Goal: Transaction & Acquisition: Purchase product/service

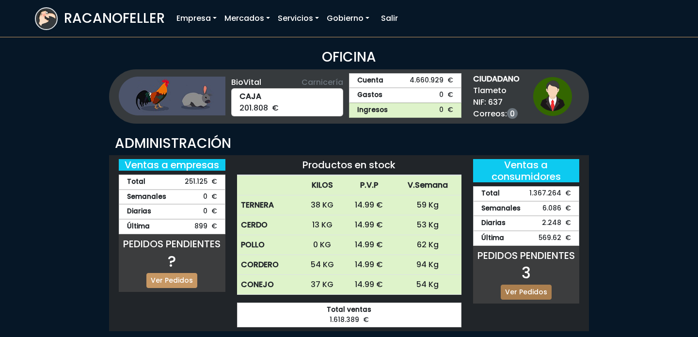
click at [527, 291] on link "Ver Pedidos" at bounding box center [526, 292] width 51 height 15
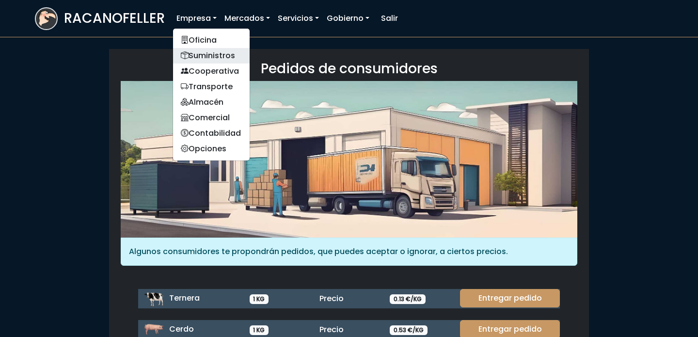
click at [214, 59] on link "Suministros" at bounding box center [211, 56] width 77 height 16
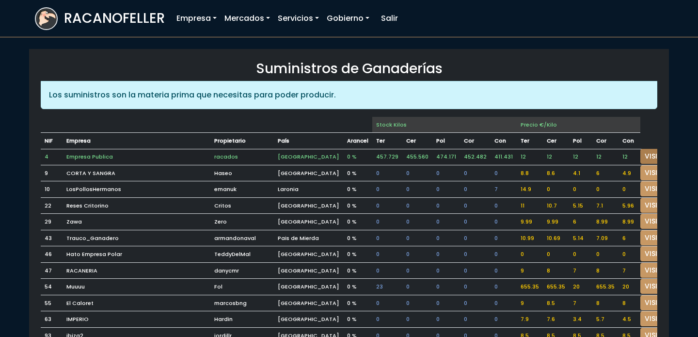
click at [640, 157] on link "VISITAR" at bounding box center [657, 156] width 35 height 15
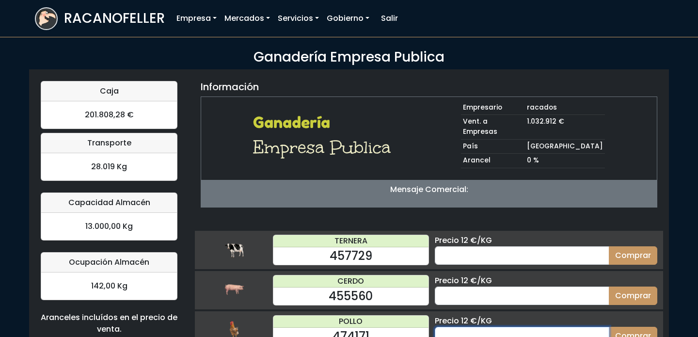
click at [492, 327] on input "number" at bounding box center [522, 336] width 175 height 18
type input "60"
click at [609, 327] on button "Comprar" at bounding box center [633, 336] width 48 height 18
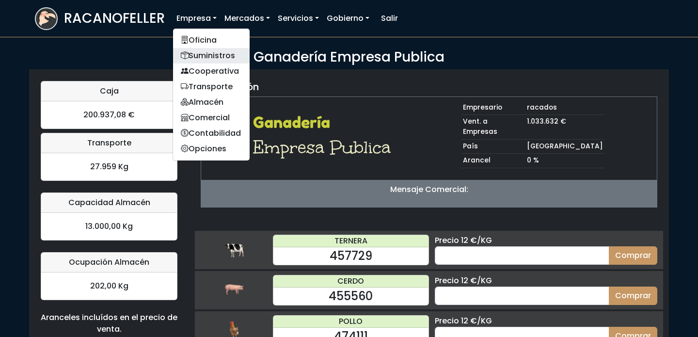
click at [201, 48] on link "Suministros" at bounding box center [211, 56] width 77 height 16
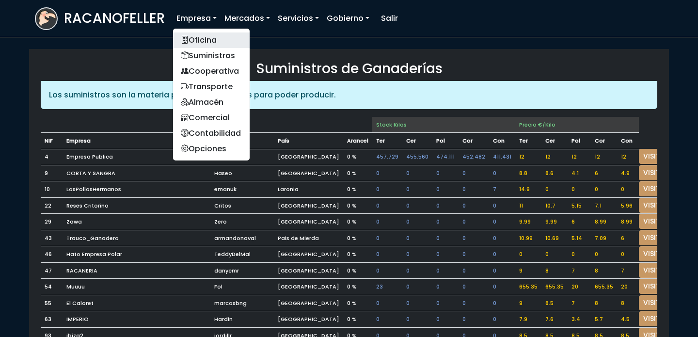
click at [199, 46] on link "Oficina" at bounding box center [211, 40] width 77 height 16
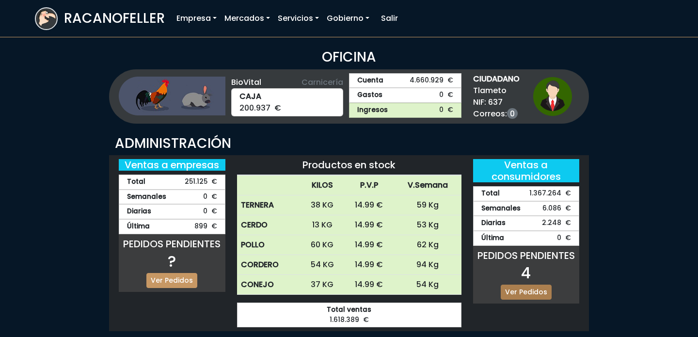
click at [527, 293] on link "Ver Pedidos" at bounding box center [526, 292] width 51 height 15
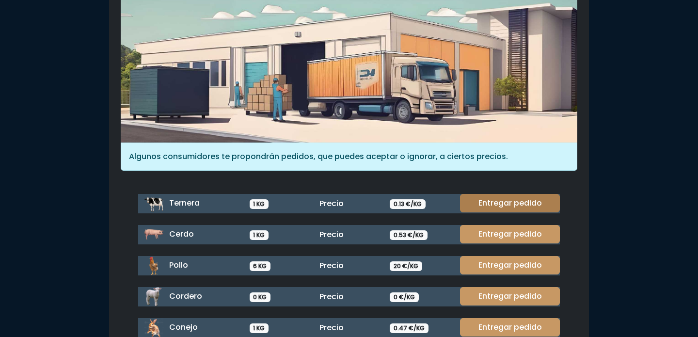
scroll to position [101, 0]
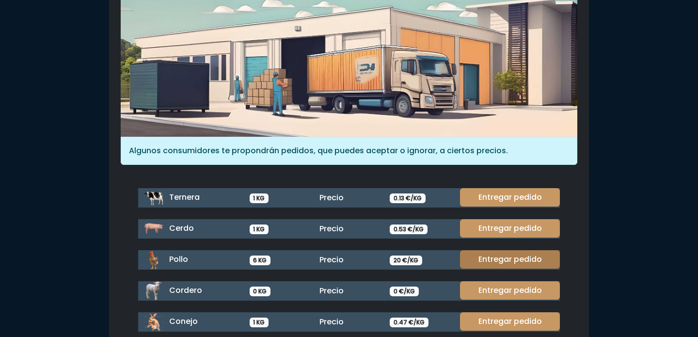
click at [509, 252] on link "Entregar pedido" at bounding box center [510, 259] width 100 height 18
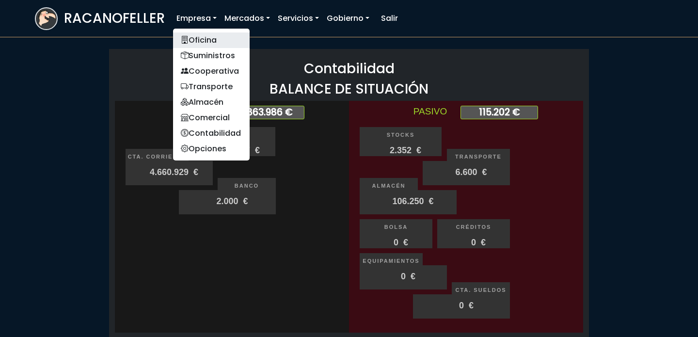
click at [200, 40] on link "Oficina" at bounding box center [211, 40] width 77 height 16
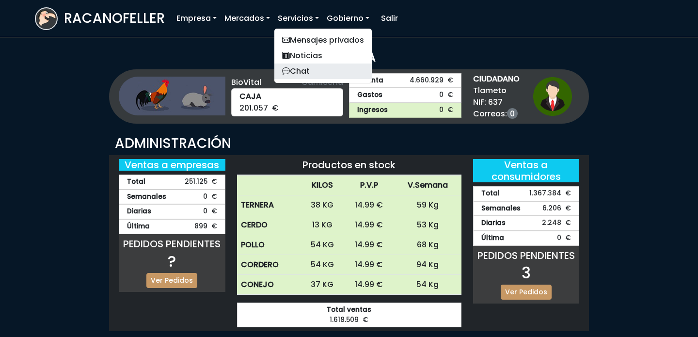
click at [336, 72] on link "Chat" at bounding box center [322, 72] width 97 height 16
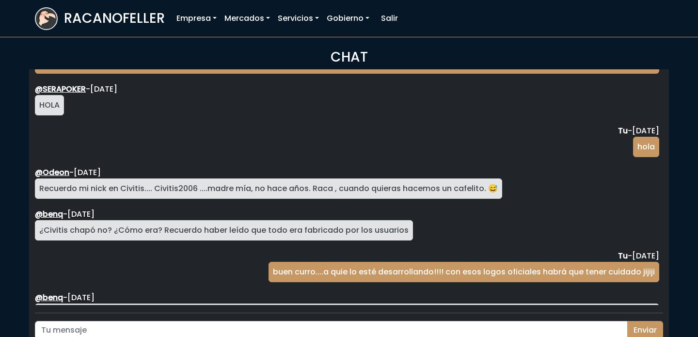
scroll to position [1616, 0]
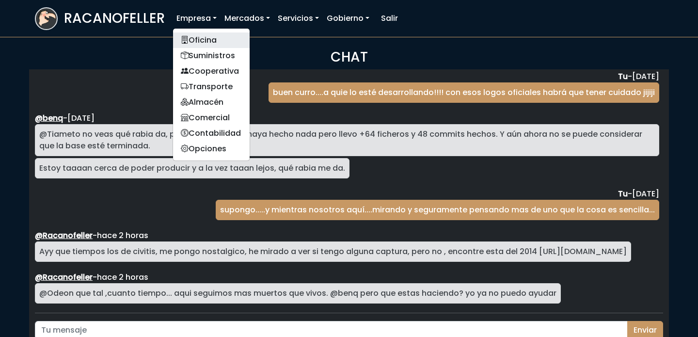
click at [198, 40] on link "Oficina" at bounding box center [211, 40] width 77 height 16
